Goal: Task Accomplishment & Management: Manage account settings

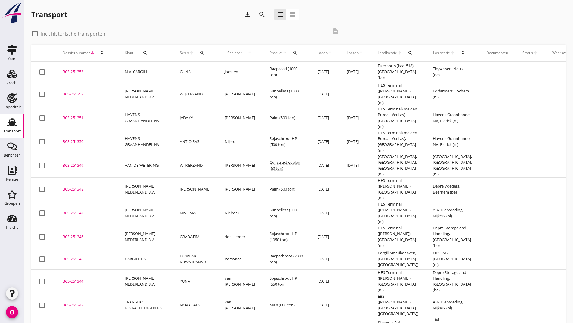
click at [261, 16] on icon "search" at bounding box center [262, 14] width 7 height 7
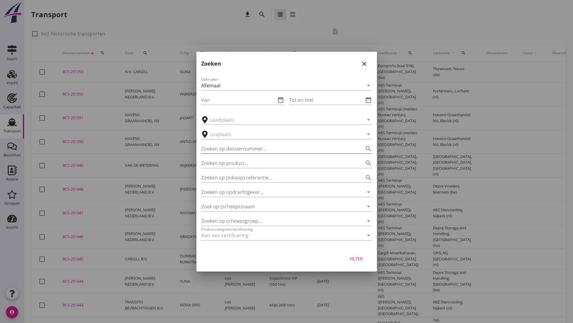
click at [215, 149] on input "Zoeken op dossiernummer..." at bounding box center [278, 149] width 154 height 10
type input "251282"
drag, startPoint x: 355, startPoint y: 258, endPoint x: 308, endPoint y: 240, distance: 49.9
click at [355, 258] on div "Filter" at bounding box center [356, 259] width 17 height 6
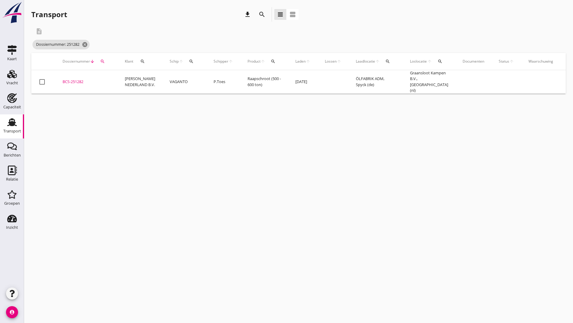
click at [71, 79] on div "BCS-251282" at bounding box center [87, 82] width 48 height 6
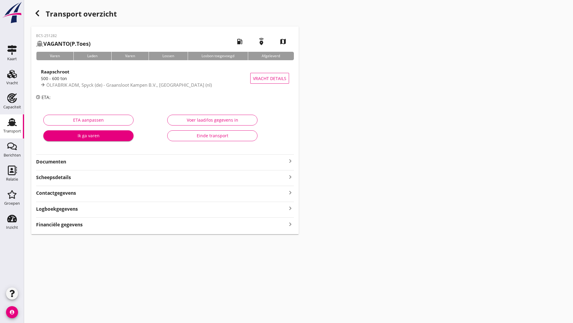
drag, startPoint x: 66, startPoint y: 160, endPoint x: 70, endPoint y: 163, distance: 5.2
click at [67, 160] on strong "Documenten" at bounding box center [161, 161] width 251 height 7
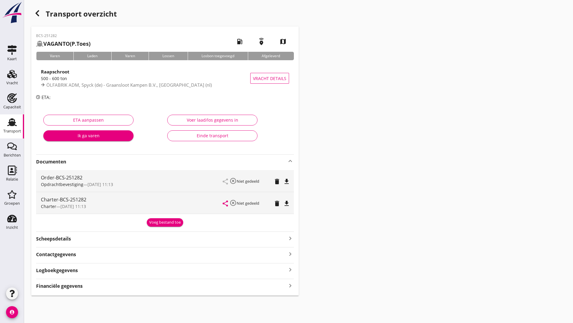
click at [161, 223] on div "Voeg bestand toe" at bounding box center [165, 222] width 32 height 6
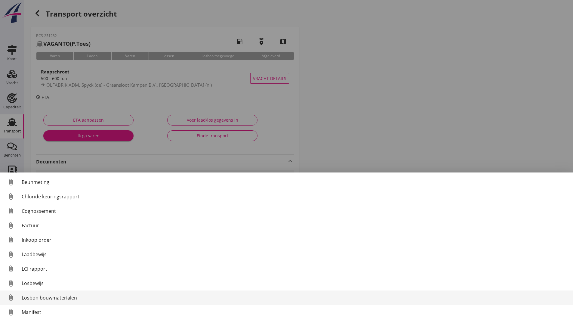
scroll to position [42, 0]
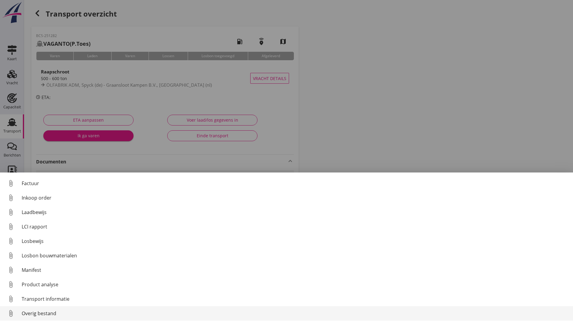
click at [50, 314] on div "Overig bestand" at bounding box center [295, 313] width 547 height 7
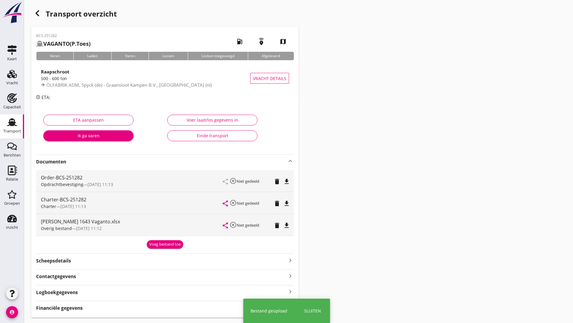
click at [159, 244] on div "Voeg bestand toe" at bounding box center [165, 244] width 32 height 6
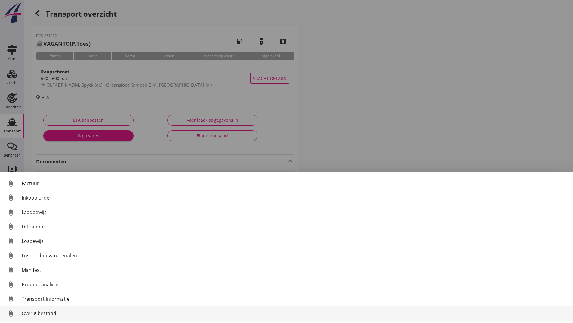
click at [45, 314] on div "Overig bestand" at bounding box center [295, 313] width 547 height 7
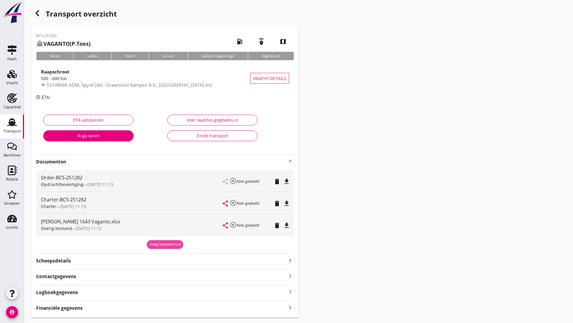
click at [152, 243] on div "Voeg bestand toe" at bounding box center [165, 244] width 32 height 6
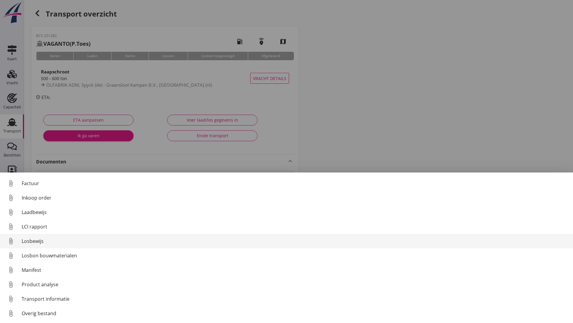
click at [36, 240] on div "Losbewijs" at bounding box center [295, 240] width 547 height 7
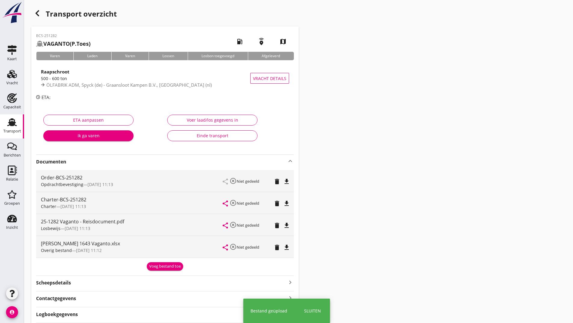
click at [154, 265] on div "Voeg bestand toe" at bounding box center [165, 266] width 32 height 6
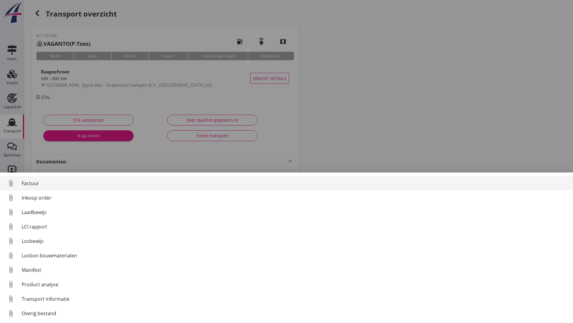
click at [31, 183] on div "Factuur" at bounding box center [295, 183] width 547 height 7
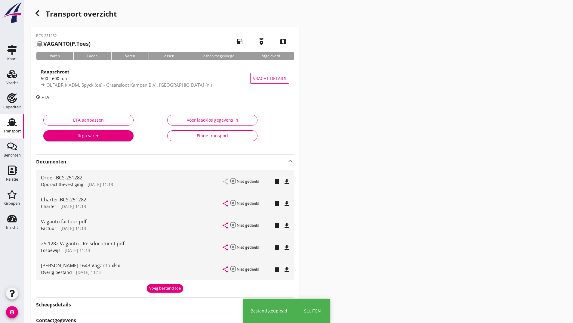
click at [157, 289] on div "Voeg bestand toe" at bounding box center [165, 288] width 32 height 6
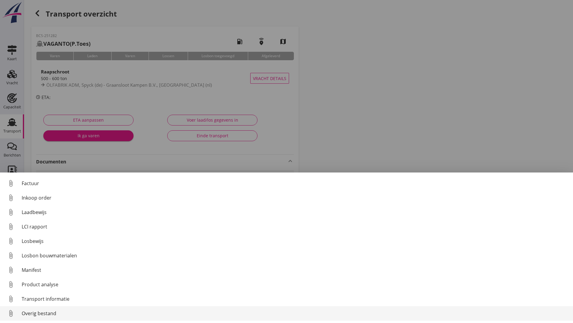
click at [54, 312] on div "Overig bestand" at bounding box center [295, 313] width 547 height 7
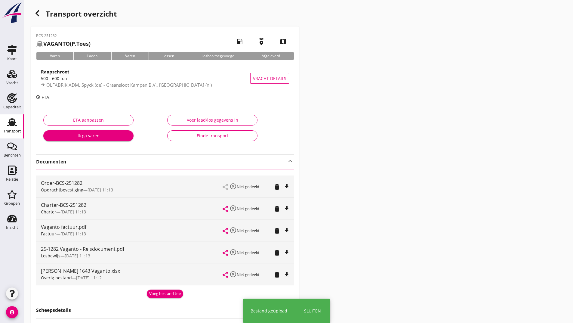
click at [37, 15] on use "button" at bounding box center [38, 13] width 4 height 6
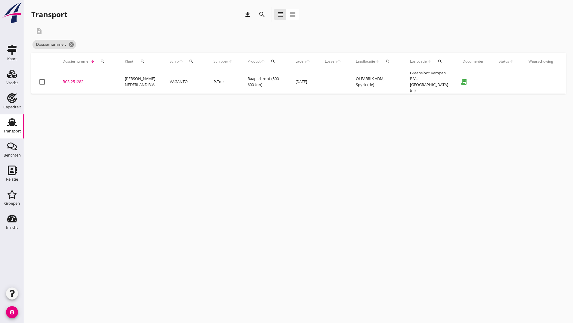
click at [75, 82] on div "BCS-251282" at bounding box center [87, 82] width 48 height 6
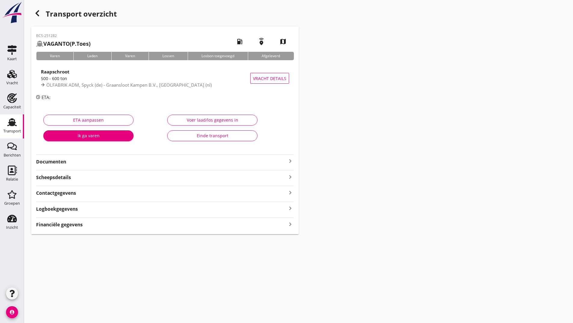
click at [41, 13] on icon "button" at bounding box center [37, 13] width 7 height 7
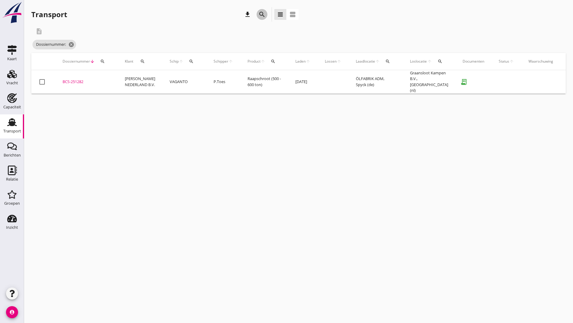
drag, startPoint x: 262, startPoint y: 15, endPoint x: 261, endPoint y: 104, distance: 88.8
click at [262, 15] on icon "search" at bounding box center [262, 14] width 7 height 7
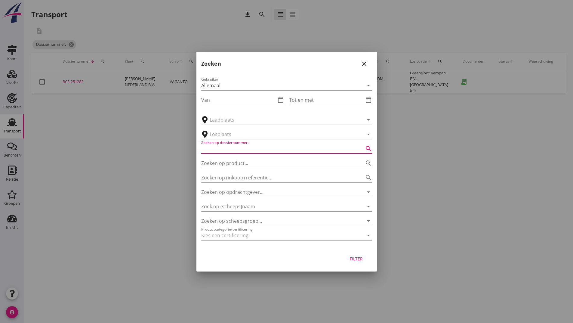
click at [231, 145] on input "Zoeken op dossiernummer..." at bounding box center [278, 149] width 154 height 10
type input "251285"
click at [357, 258] on div "Filter" at bounding box center [356, 259] width 17 height 6
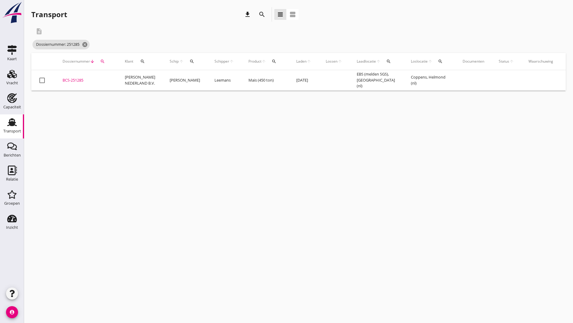
click at [77, 80] on div "BCS-251285" at bounding box center [87, 80] width 48 height 6
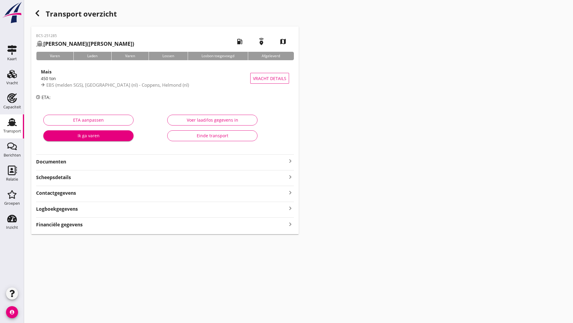
click at [61, 163] on strong "Documenten" at bounding box center [161, 161] width 251 height 7
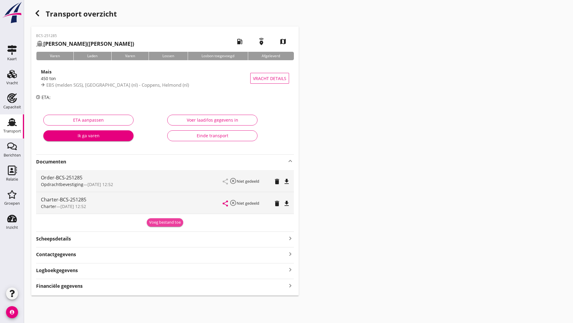
click at [164, 221] on div "Voeg bestand toe" at bounding box center [165, 222] width 32 height 6
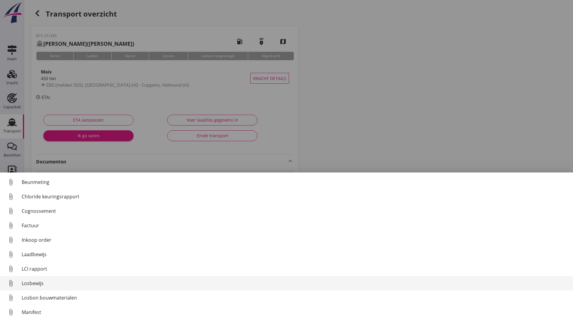
click at [39, 281] on div "Losbewijs" at bounding box center [295, 283] width 547 height 7
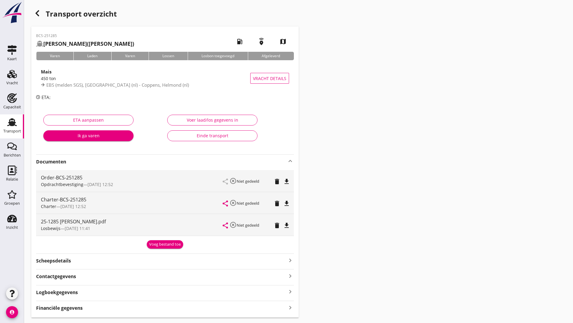
click at [156, 243] on div "Voeg bestand toe" at bounding box center [165, 244] width 32 height 6
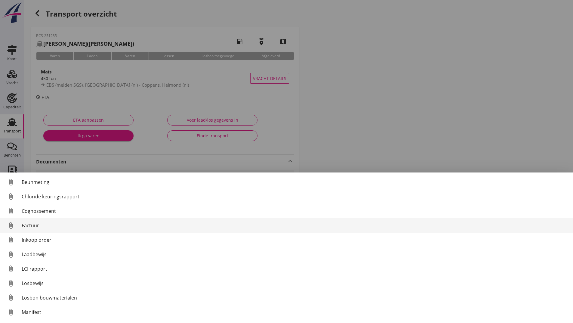
click at [33, 225] on div "Factuur" at bounding box center [295, 225] width 547 height 7
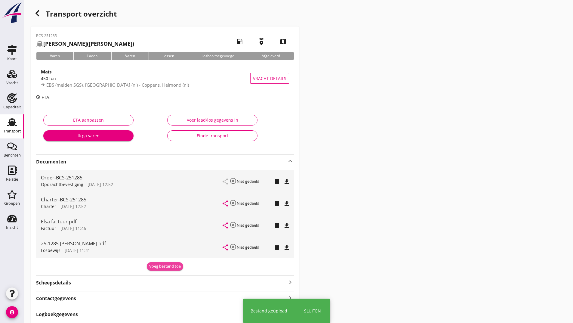
click at [155, 265] on div "Voeg bestand toe" at bounding box center [165, 266] width 32 height 6
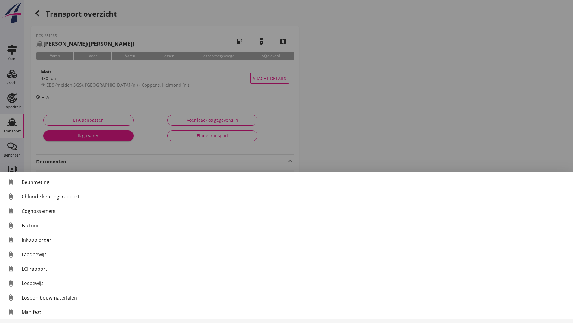
scroll to position [42, 0]
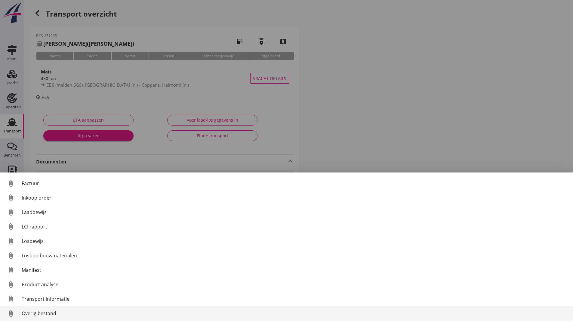
click at [54, 313] on div "Overig bestand" at bounding box center [295, 313] width 547 height 7
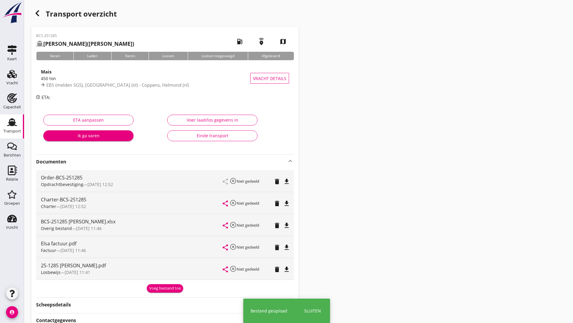
click at [157, 291] on div "Voeg bestand toe" at bounding box center [165, 288] width 32 height 6
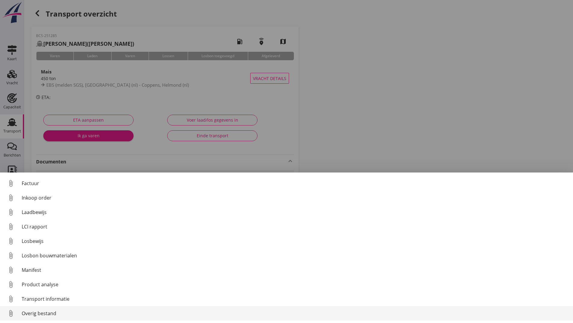
click at [54, 316] on link "attach_file Overig bestand" at bounding box center [286, 313] width 573 height 14
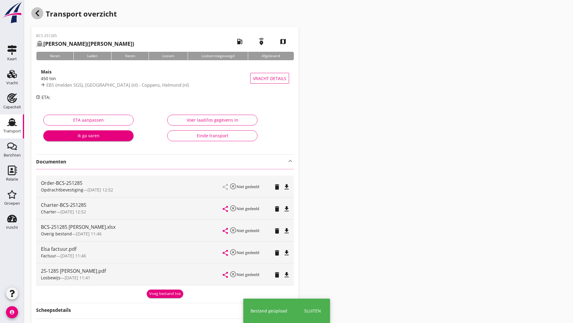
click at [37, 15] on icon "button" at bounding box center [37, 13] width 7 height 7
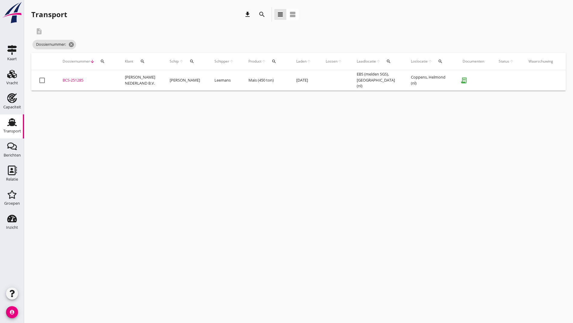
click at [262, 14] on icon "search" at bounding box center [262, 14] width 7 height 7
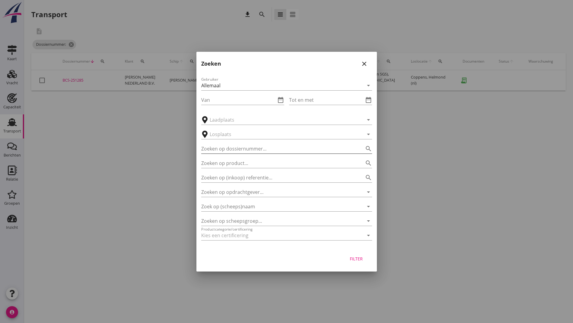
click at [213, 147] on input "Zoeken op dossiernummer..." at bounding box center [278, 149] width 154 height 10
type input "251289"
click at [356, 258] on div "Filter" at bounding box center [356, 259] width 17 height 6
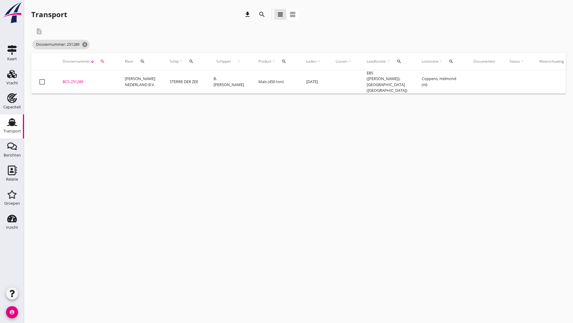
click at [71, 80] on div "BCS-251289" at bounding box center [87, 82] width 48 height 6
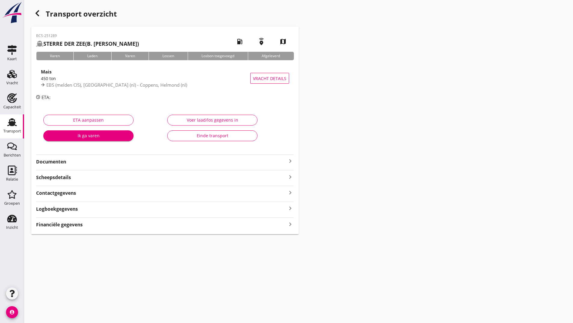
click at [65, 162] on strong "Documenten" at bounding box center [161, 161] width 251 height 7
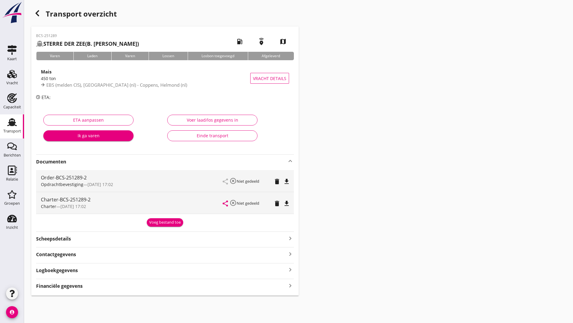
drag, startPoint x: 152, startPoint y: 223, endPoint x: 145, endPoint y: 225, distance: 7.4
click at [151, 223] on div "Voeg bestand toe" at bounding box center [165, 222] width 32 height 6
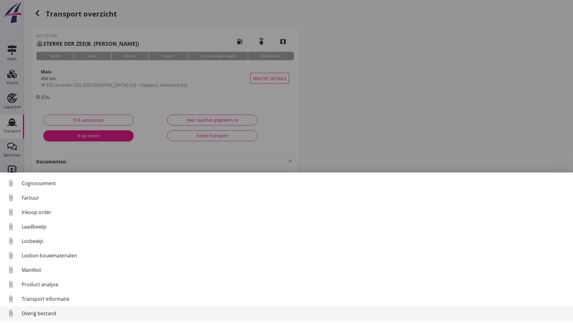
click at [54, 314] on div "Overig bestand" at bounding box center [295, 313] width 547 height 7
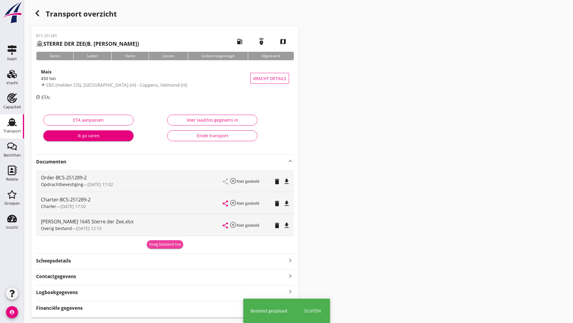
click at [158, 245] on div "Voeg bestand toe" at bounding box center [165, 244] width 32 height 6
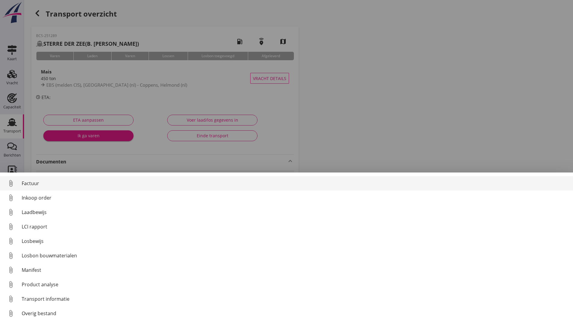
click at [31, 186] on div "Factuur" at bounding box center [295, 183] width 547 height 7
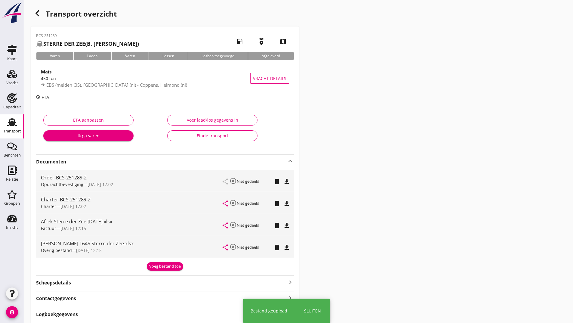
click at [160, 264] on div "Voeg bestand toe" at bounding box center [165, 266] width 32 height 6
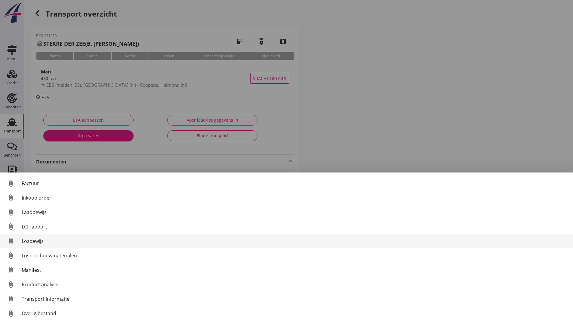
click at [40, 240] on div "Losbewijs" at bounding box center [295, 240] width 547 height 7
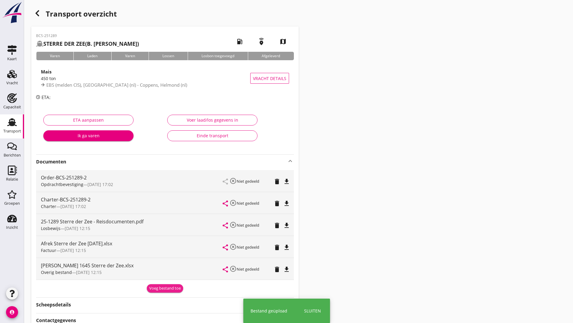
click at [159, 286] on button "Voeg bestand toe" at bounding box center [165, 288] width 36 height 8
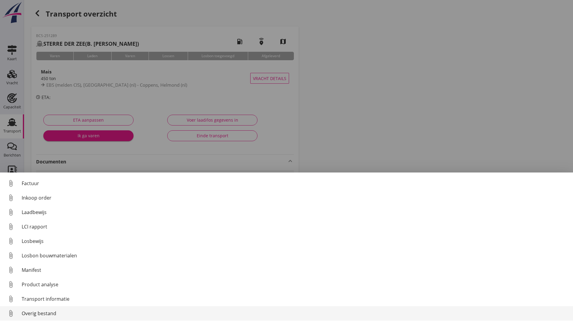
click at [48, 315] on div "Overig bestand" at bounding box center [295, 313] width 547 height 7
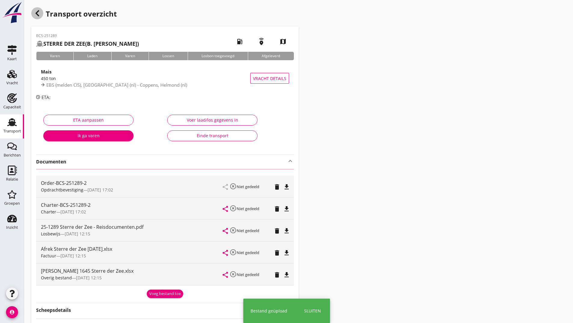
click at [38, 14] on icon "button" at bounding box center [37, 13] width 7 height 7
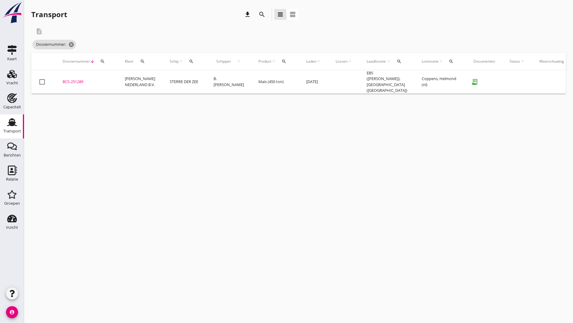
click at [259, 16] on icon "search" at bounding box center [262, 14] width 7 height 7
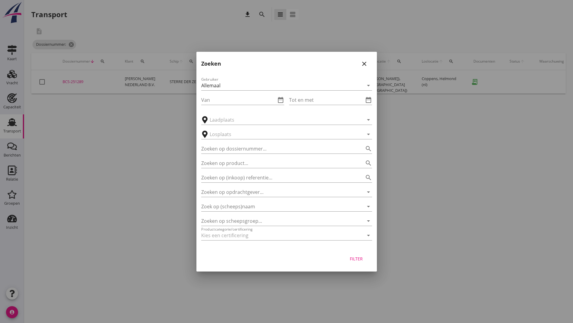
click at [220, 154] on div "Gebruiker Allemaal arrow_drop_down Van date_range Tot en met date_range arrow_d…" at bounding box center [287, 160] width 181 height 178
click at [221, 149] on input "Zoeken op dossiernummer..." at bounding box center [278, 149] width 154 height 10
type input "251297"
click at [352, 261] on div "Filter" at bounding box center [356, 259] width 17 height 6
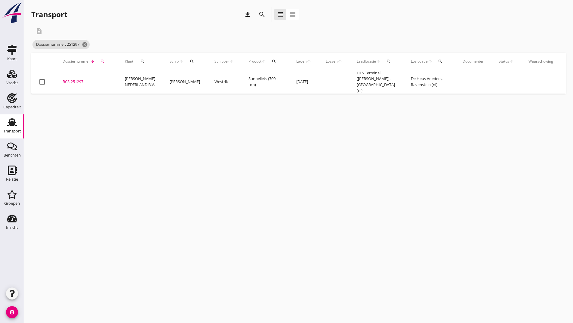
click at [79, 80] on div "BCS-251297" at bounding box center [87, 82] width 48 height 6
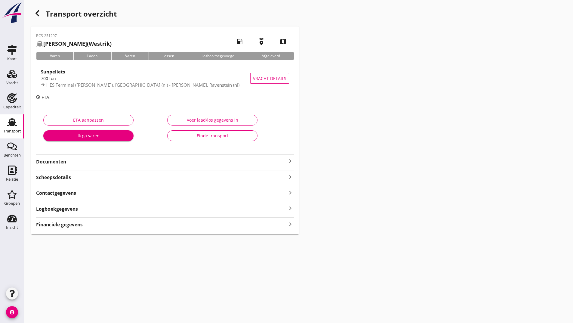
click at [54, 161] on strong "Documenten" at bounding box center [161, 161] width 251 height 7
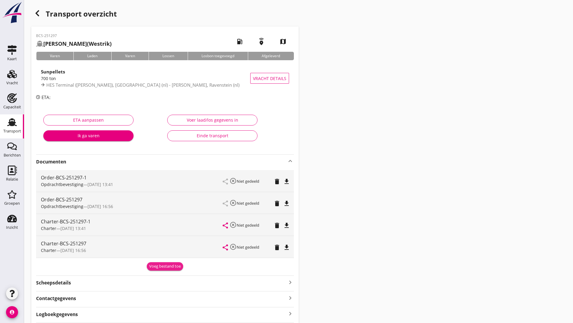
drag, startPoint x: 163, startPoint y: 268, endPoint x: 149, endPoint y: 271, distance: 14.5
click at [163, 269] on button "Voeg bestand toe" at bounding box center [165, 266] width 36 height 8
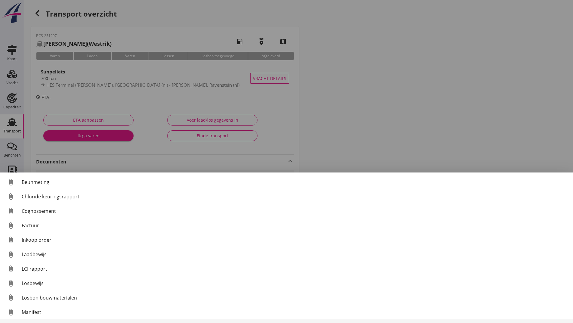
scroll to position [42, 0]
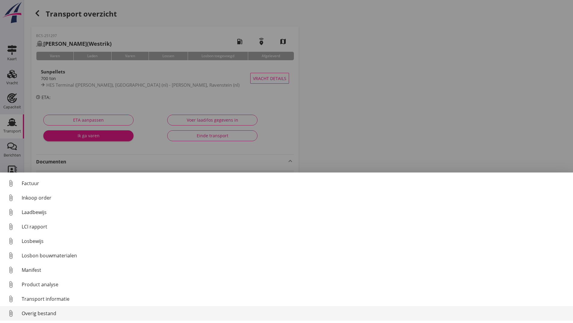
click at [44, 315] on div "Overig bestand" at bounding box center [295, 313] width 547 height 7
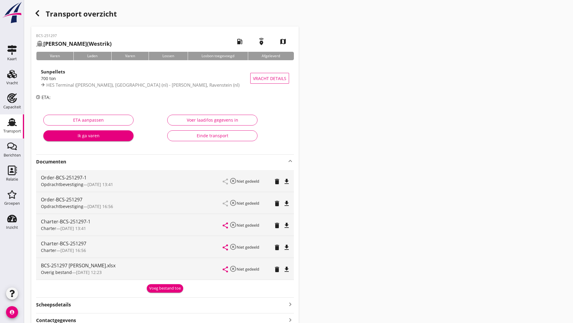
click at [161, 290] on div "Voeg bestand toe" at bounding box center [165, 288] width 32 height 6
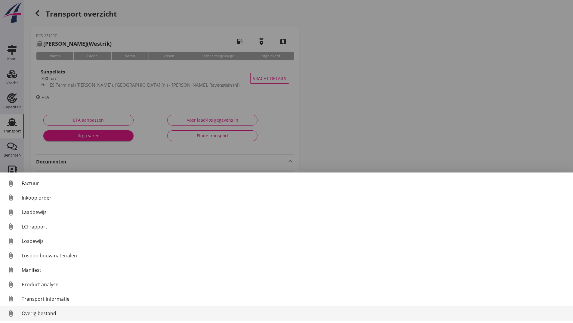
click at [51, 317] on link "attach_file Overig bestand" at bounding box center [286, 313] width 573 height 14
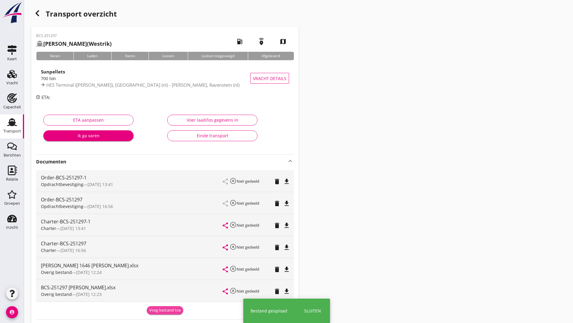
click at [164, 307] on button "Voeg bestand toe" at bounding box center [165, 310] width 36 height 8
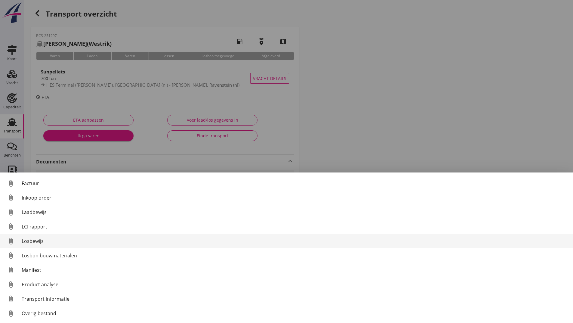
click at [35, 244] on div "Losbewijs" at bounding box center [295, 240] width 547 height 7
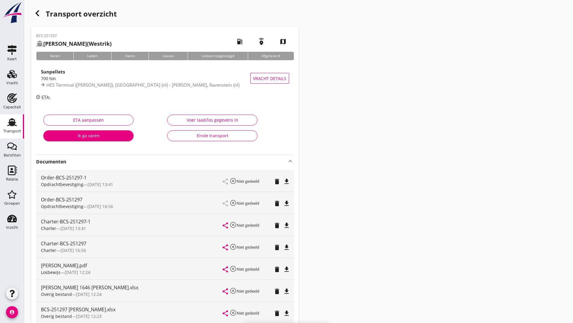
scroll to position [104, 0]
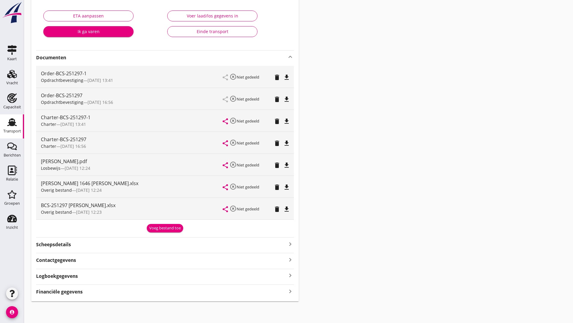
click at [158, 231] on div "Voeg bestand toe" at bounding box center [165, 228] width 32 height 6
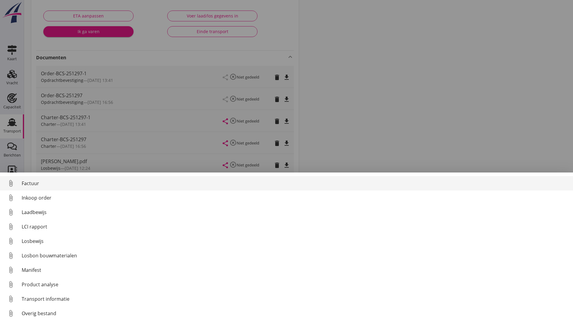
click at [34, 183] on div "Factuur" at bounding box center [295, 183] width 547 height 7
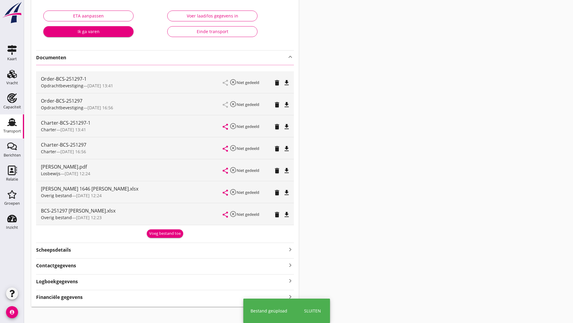
scroll to position [0, 0]
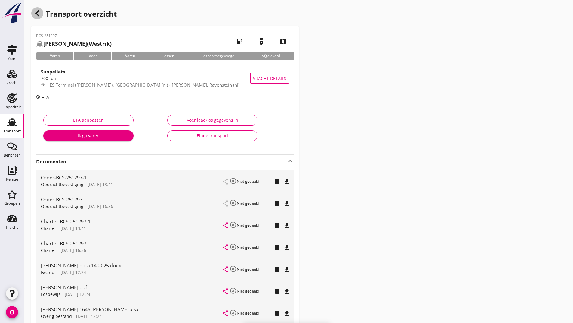
click at [40, 14] on icon "button" at bounding box center [37, 13] width 7 height 7
